Goal: Book appointment/travel/reservation

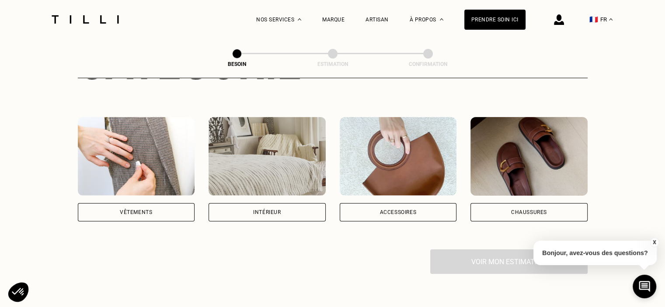
scroll to position [154, 0]
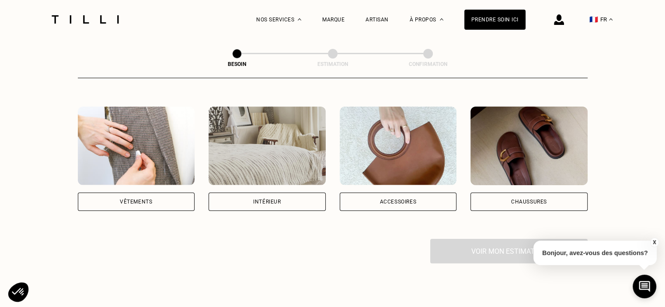
click at [157, 193] on div "Vêtements" at bounding box center [136, 202] width 117 height 18
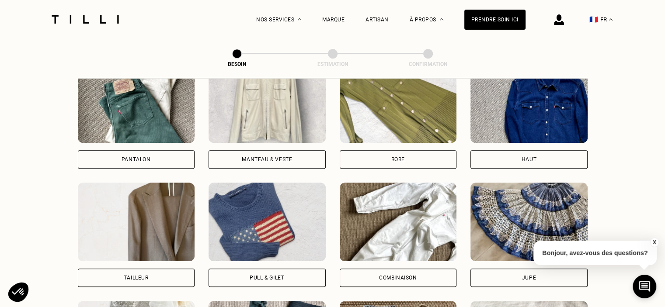
scroll to position [442, 0]
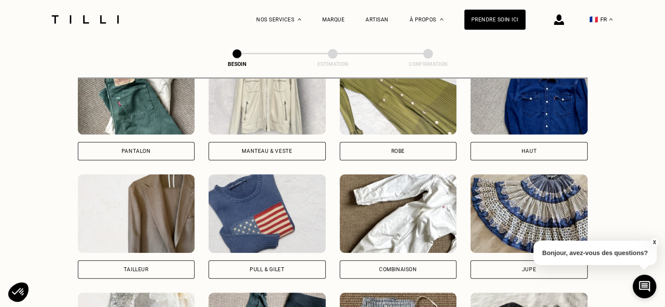
click at [137, 260] on div "Tailleur" at bounding box center [136, 269] width 117 height 18
select select "FR"
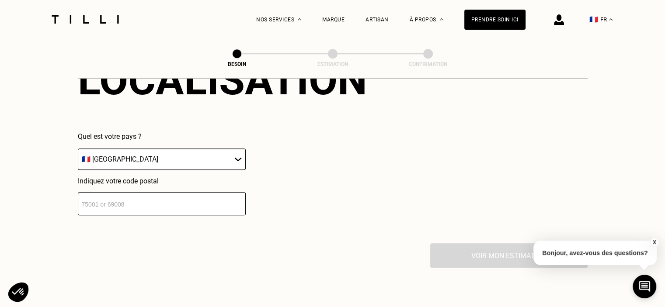
scroll to position [853, 0]
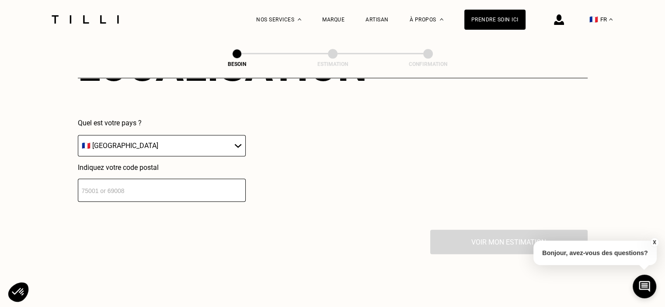
click at [100, 182] on input "number" at bounding box center [162, 190] width 168 height 23
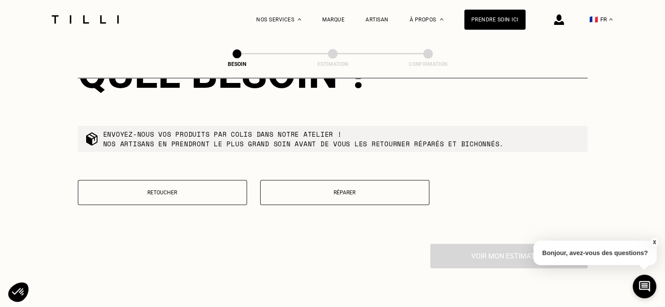
scroll to position [1068, 0]
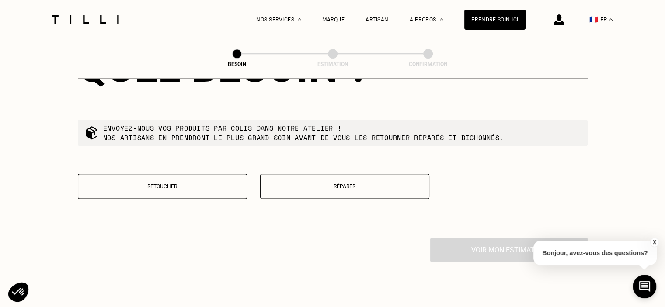
type input "29000"
click at [224, 174] on button "Retoucher" at bounding box center [162, 186] width 169 height 25
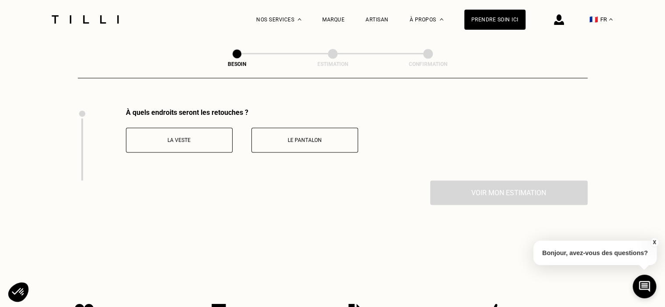
scroll to position [1202, 0]
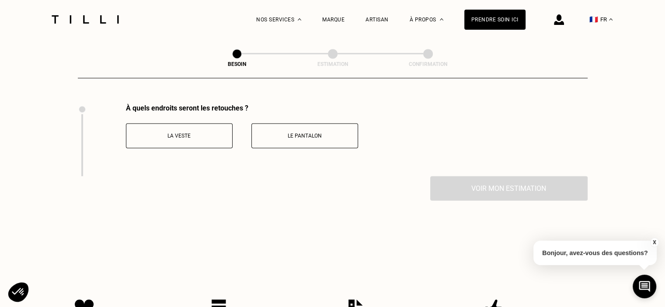
click at [209, 125] on button "La veste" at bounding box center [179, 135] width 107 height 25
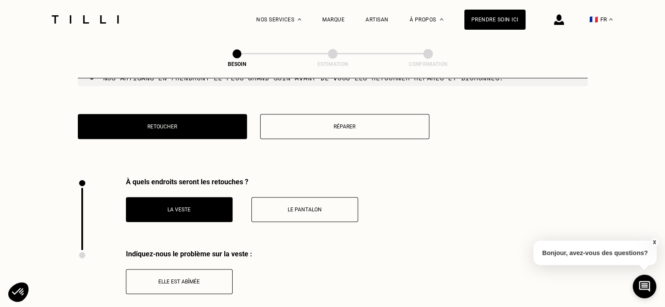
scroll to position [1076, 0]
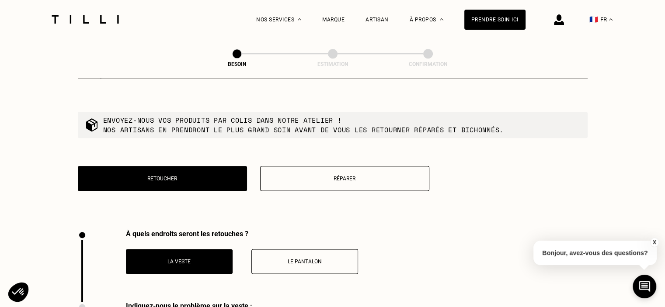
click at [310, 260] on button "Le pantalon" at bounding box center [304, 261] width 107 height 25
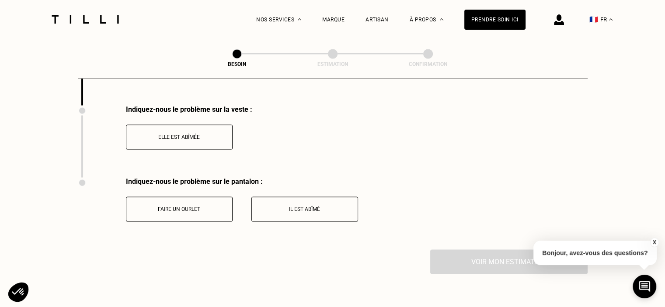
scroll to position [1274, 0]
click at [196, 205] on p "Faire un ourlet" at bounding box center [179, 208] width 97 height 6
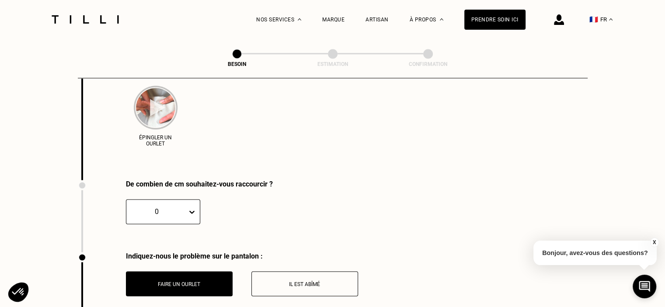
scroll to position [1386, 0]
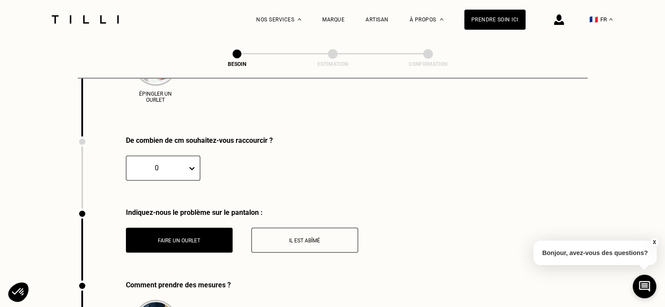
click at [191, 200] on div "De combien de cm souhaitez-vous raccourcir ? 0 CM" at bounding box center [175, 172] width 195 height 72
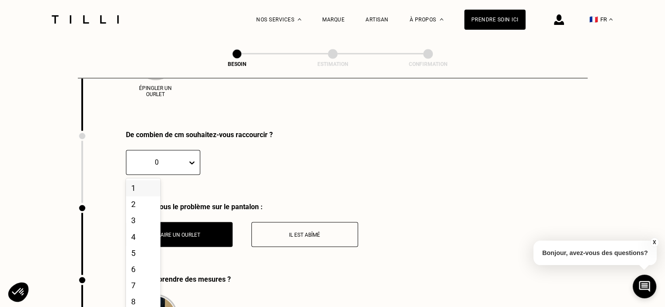
scroll to position [1433, 0]
click at [142, 232] on div "4" at bounding box center [143, 236] width 35 height 16
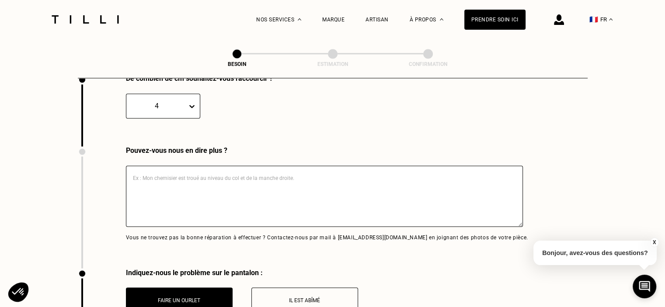
scroll to position [1541, 0]
